Goal: Information Seeking & Learning: Check status

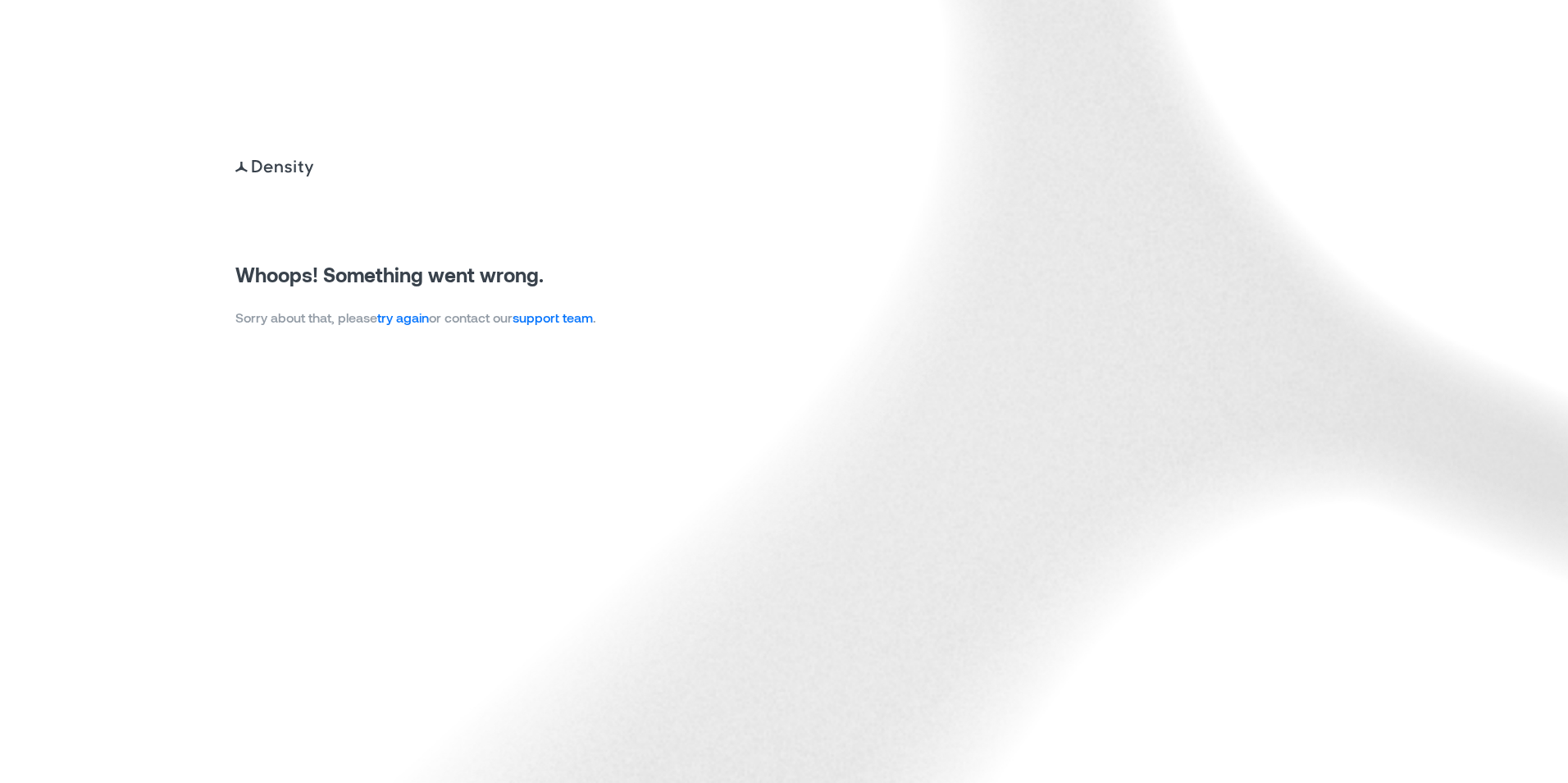
click at [396, 319] on link "try again" at bounding box center [403, 317] width 52 height 16
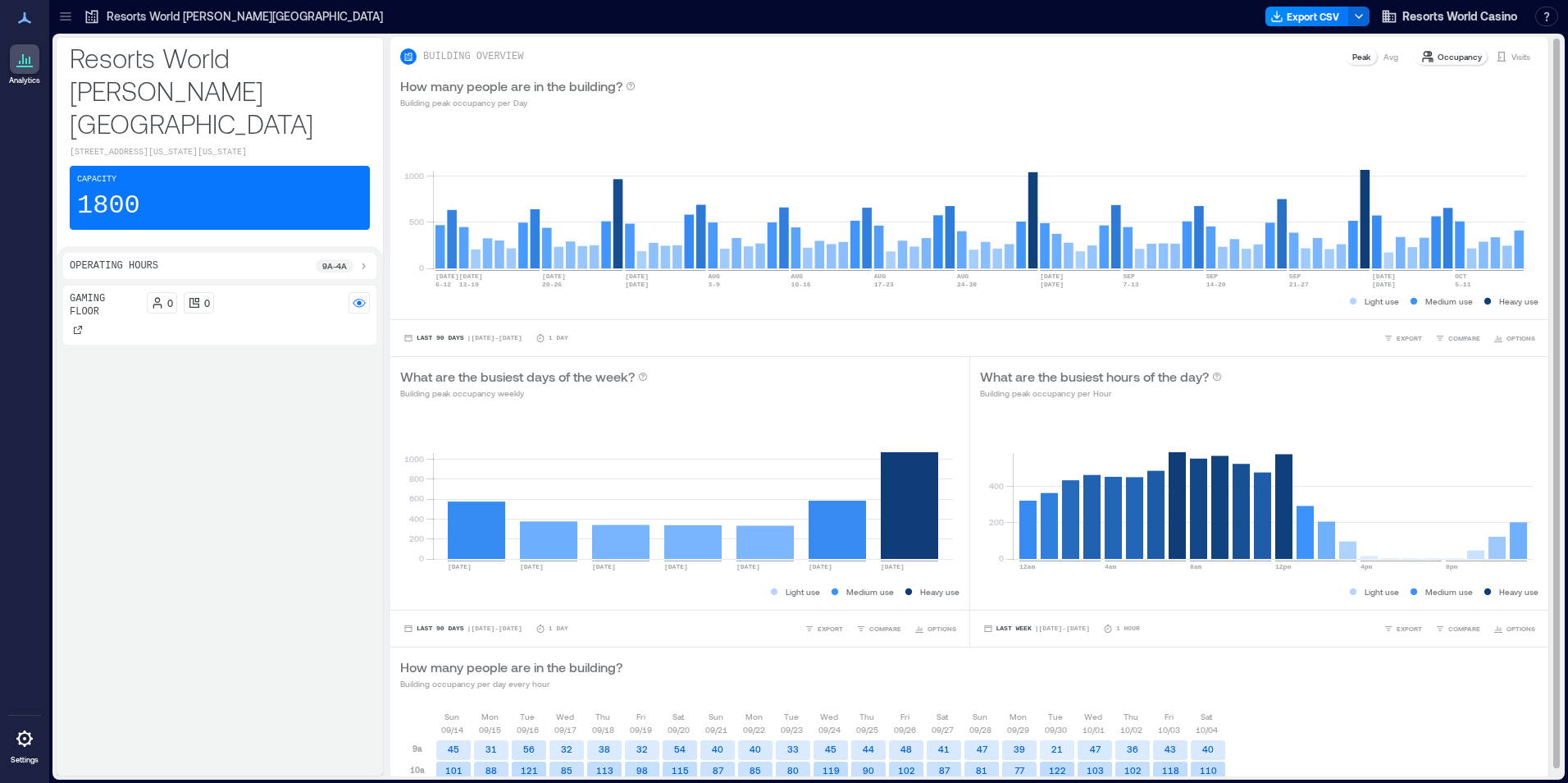
click at [1512, 63] on div "Visits" at bounding box center [1512, 56] width 48 height 16
